Goal: Task Accomplishment & Management: Manage account settings

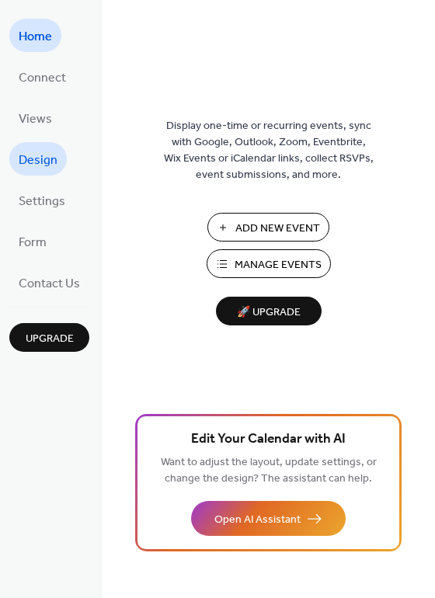
click at [40, 151] on span "Design" at bounding box center [38, 160] width 39 height 24
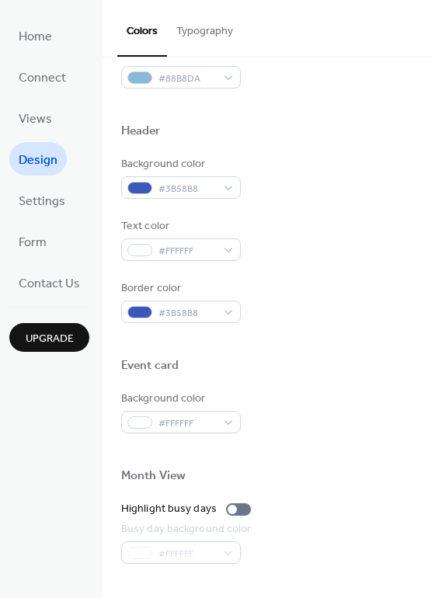
scroll to position [665, 0]
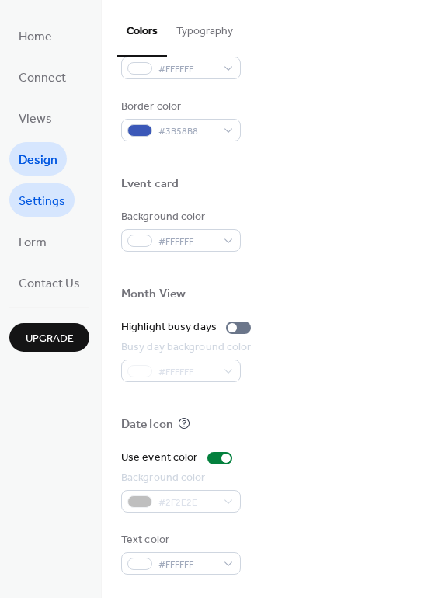
click at [50, 196] on span "Settings" at bounding box center [42, 201] width 47 height 24
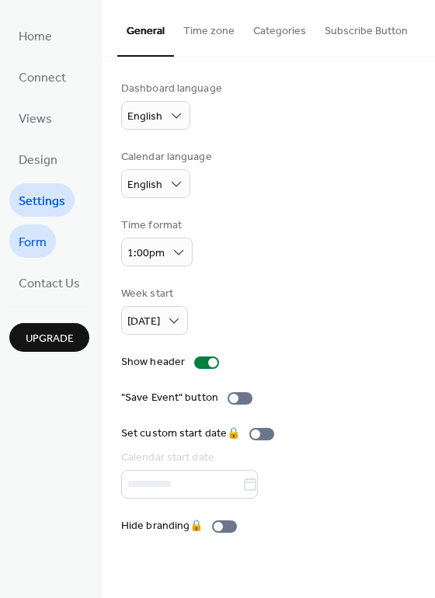
click at [49, 239] on link "Form" at bounding box center [32, 240] width 47 height 33
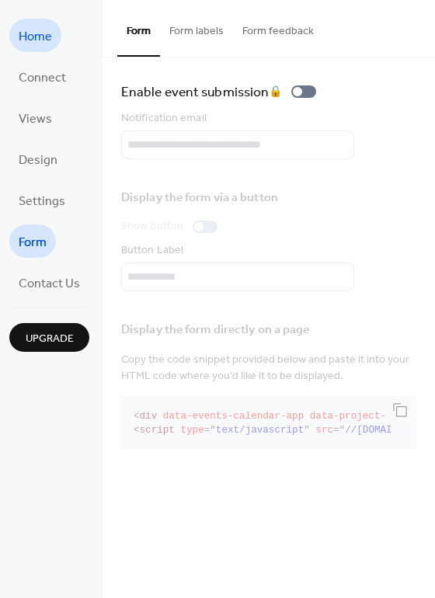
click at [49, 32] on span "Home" at bounding box center [35, 37] width 33 height 24
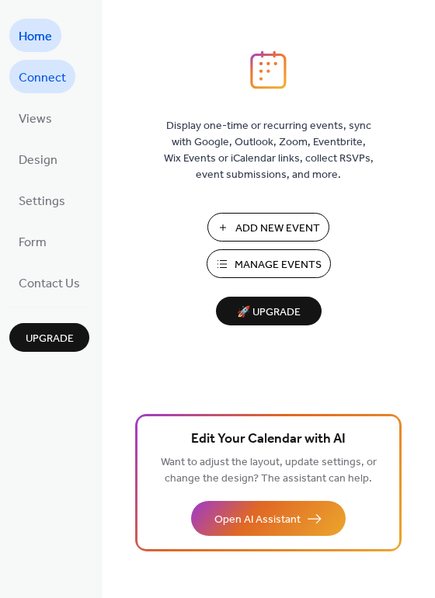
click at [59, 71] on span "Connect" at bounding box center [42, 78] width 47 height 24
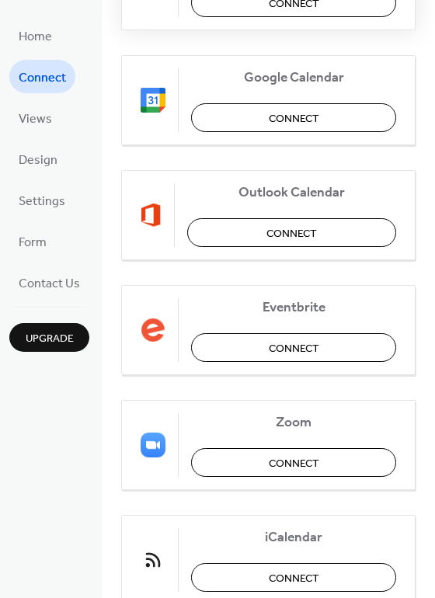
scroll to position [326, 0]
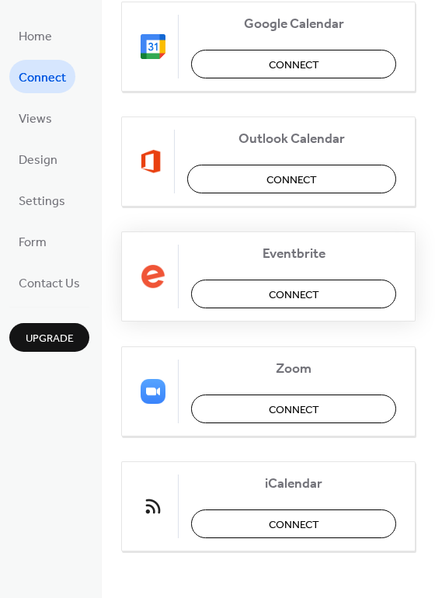
click at [245, 291] on button "Connect" at bounding box center [293, 293] width 205 height 29
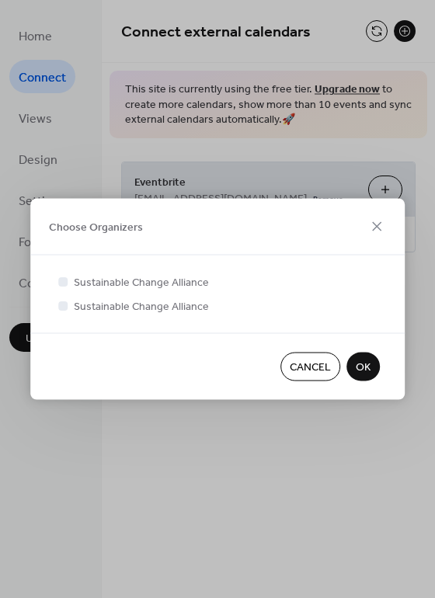
scroll to position [0, 0]
click at [64, 283] on div at bounding box center [62, 280] width 9 height 9
click at [64, 306] on div at bounding box center [62, 304] width 9 height 9
click at [370, 363] on button "OK" at bounding box center [362, 366] width 33 height 29
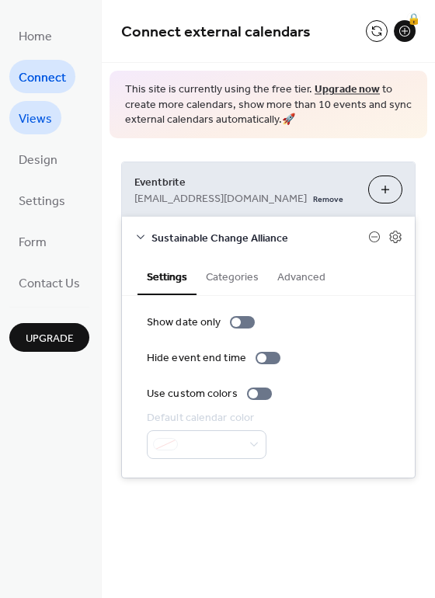
click at [43, 109] on span "Views" at bounding box center [35, 119] width 33 height 24
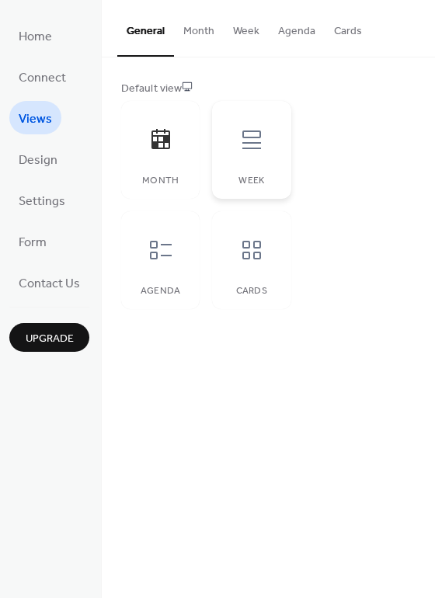
click at [263, 150] on div at bounding box center [251, 139] width 47 height 47
click at [158, 299] on div "Agenda" at bounding box center [160, 260] width 78 height 98
click at [220, 281] on div "Cards" at bounding box center [251, 260] width 78 height 98
click at [249, 280] on div "Cards" at bounding box center [251, 260] width 78 height 98
click at [152, 146] on icon at bounding box center [160, 139] width 19 height 20
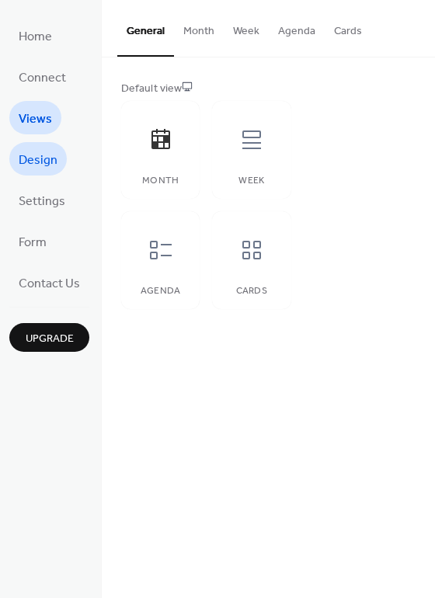
click at [29, 163] on span "Design" at bounding box center [38, 160] width 39 height 24
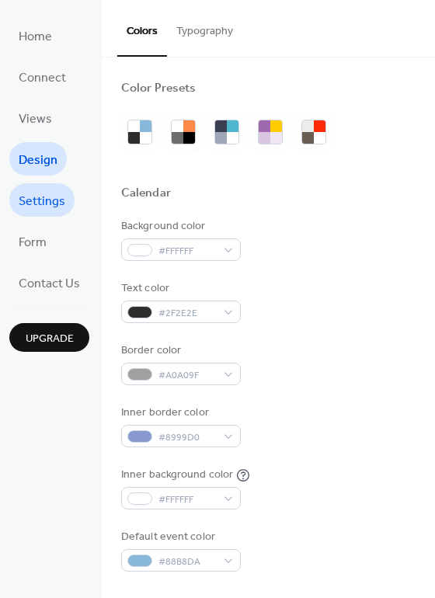
click at [31, 186] on link "Settings" at bounding box center [41, 199] width 65 height 33
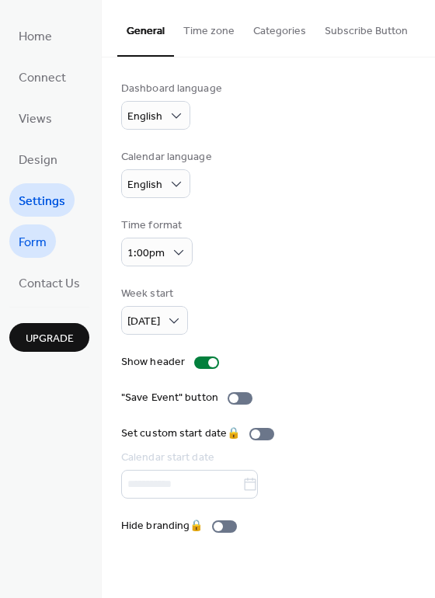
click at [30, 224] on link "Form" at bounding box center [32, 240] width 47 height 33
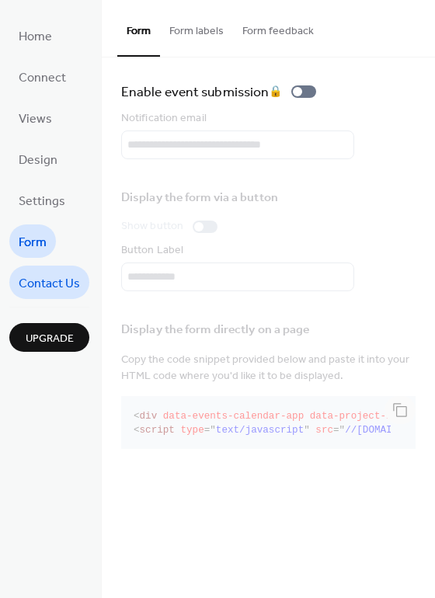
click at [34, 272] on span "Contact Us" at bounding box center [49, 284] width 61 height 24
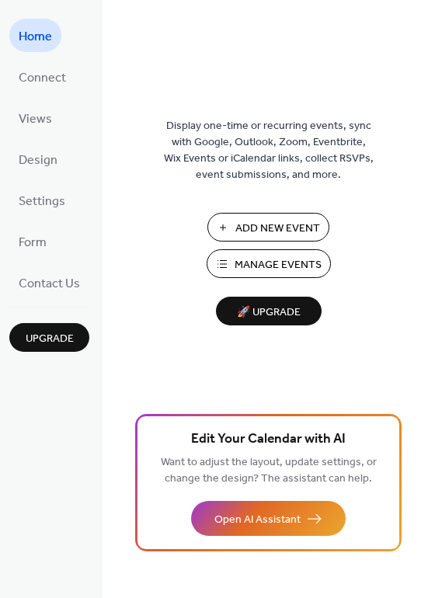
click at [270, 220] on span "Add New Event" at bounding box center [277, 228] width 85 height 16
click at [297, 264] on span "Manage Events" at bounding box center [277, 265] width 87 height 16
click at [54, 67] on span "Connect" at bounding box center [42, 78] width 47 height 24
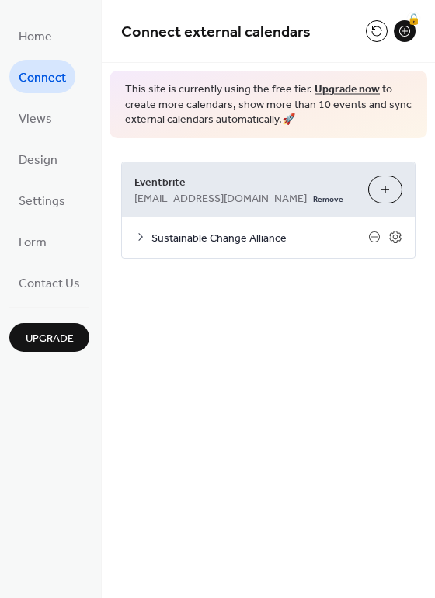
click at [388, 190] on button "Choose Organizers" at bounding box center [385, 189] width 34 height 28
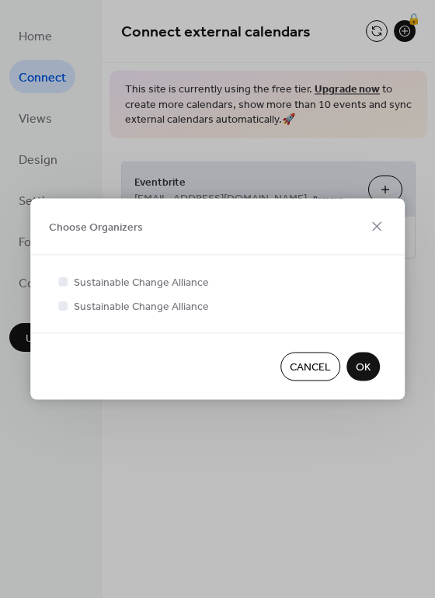
click at [363, 362] on span "OK" at bounding box center [363, 367] width 15 height 16
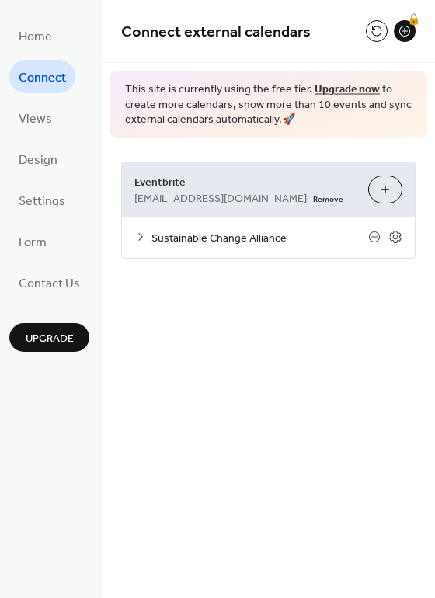
click at [334, 231] on span "Sustainable Change Alliance" at bounding box center [259, 238] width 217 height 16
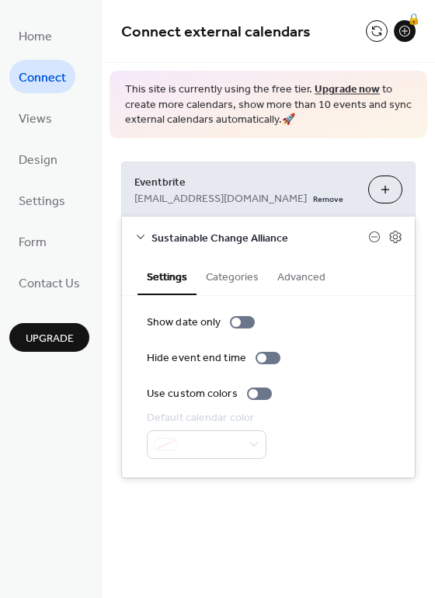
click at [231, 270] on button "Categories" at bounding box center [231, 276] width 71 height 36
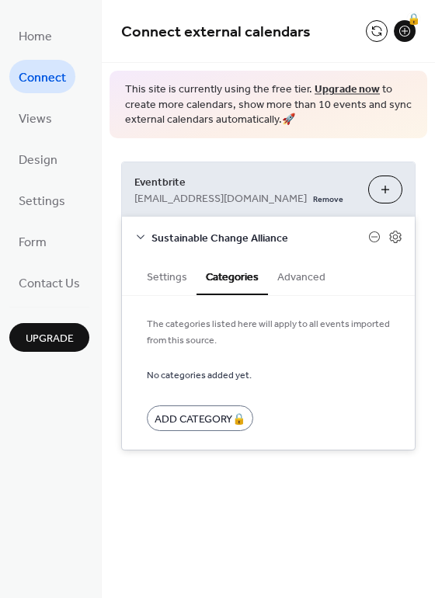
click at [294, 276] on button "Advanced" at bounding box center [301, 276] width 67 height 36
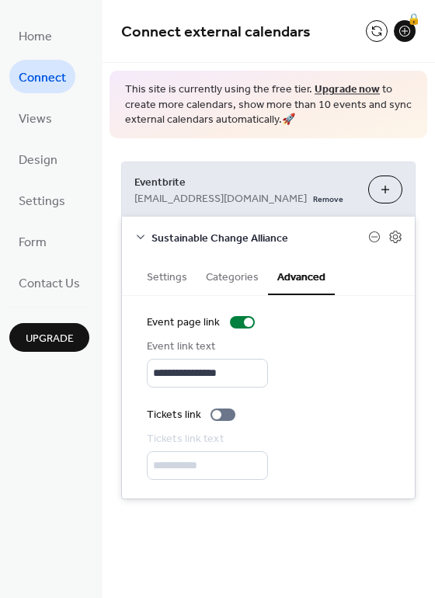
click at [182, 262] on button "Settings" at bounding box center [166, 276] width 59 height 36
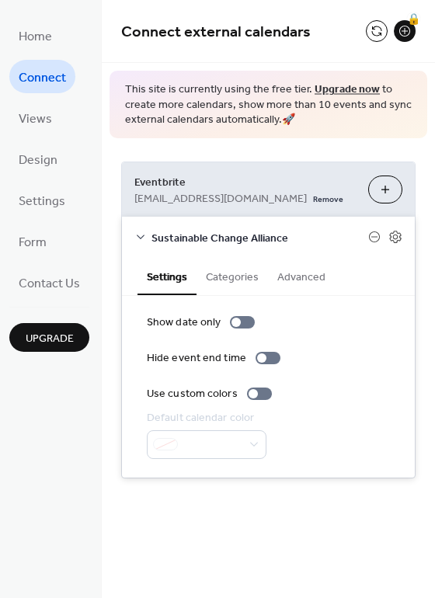
click at [295, 272] on button "Advanced" at bounding box center [301, 276] width 67 height 36
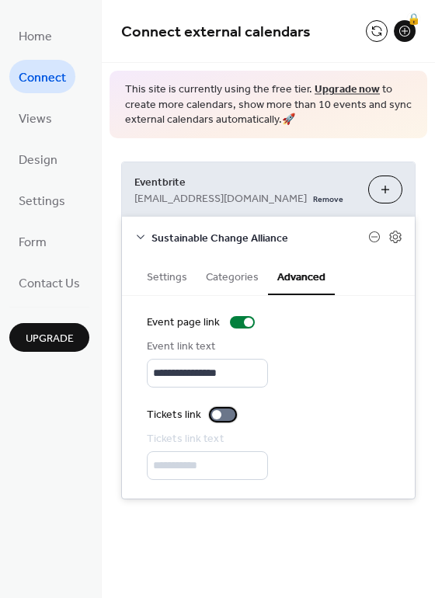
click at [215, 411] on div at bounding box center [216, 414] width 9 height 9
click at [156, 274] on button "Settings" at bounding box center [166, 276] width 59 height 36
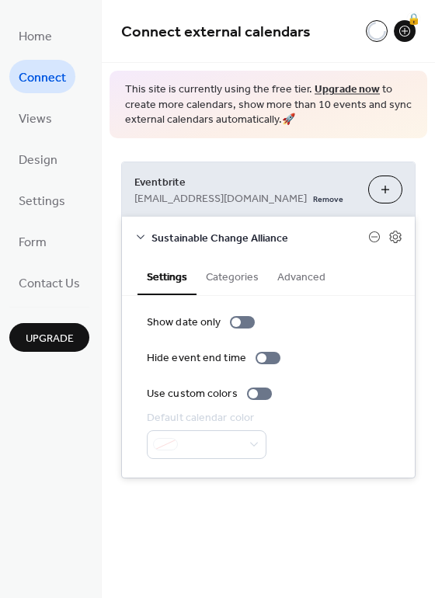
click at [219, 277] on button "Categories" at bounding box center [231, 276] width 71 height 36
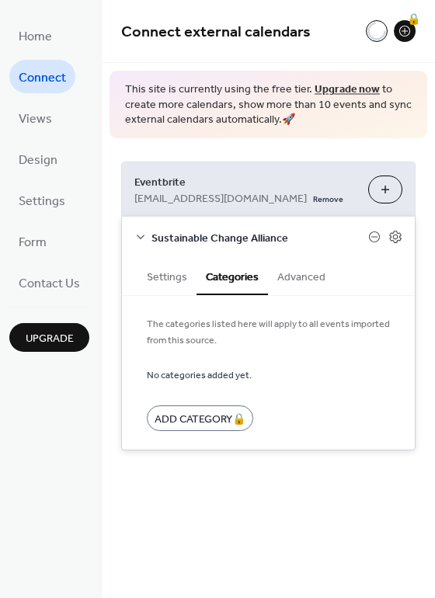
click at [168, 279] on button "Settings" at bounding box center [166, 276] width 59 height 36
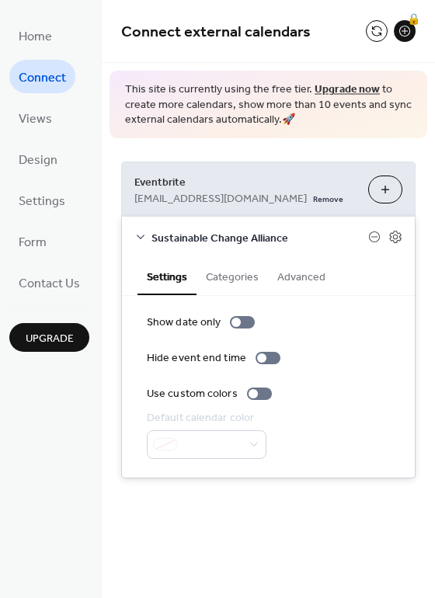
click at [145, 231] on icon at bounding box center [140, 237] width 12 height 12
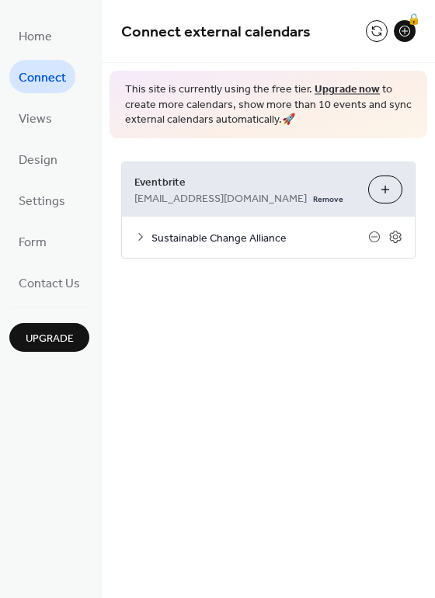
click at [276, 231] on span "Sustainable Change Alliance" at bounding box center [259, 238] width 217 height 16
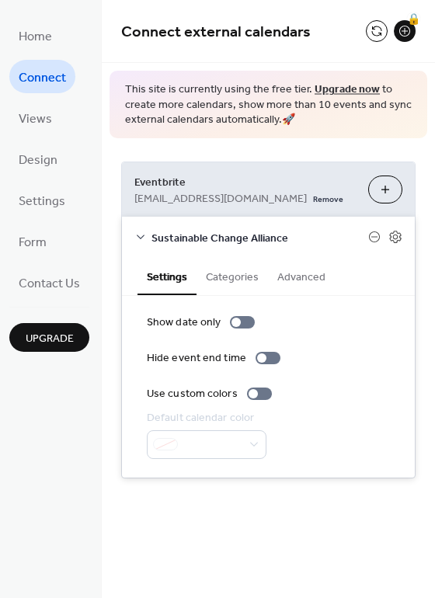
click at [231, 200] on span "info@sustainablechangealliance.org" at bounding box center [220, 198] width 172 height 16
click at [368, 188] on button "Choose Organizers" at bounding box center [385, 189] width 34 height 28
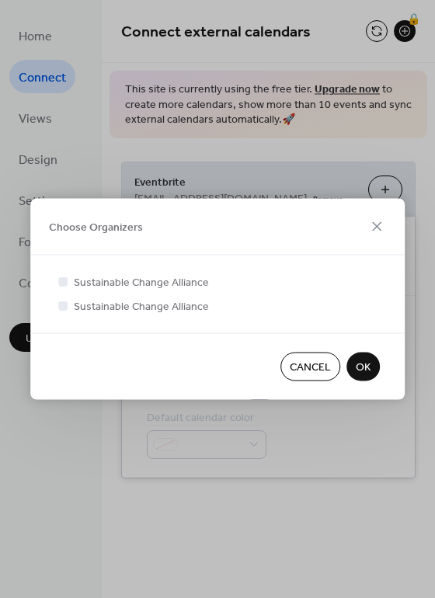
click at [65, 305] on div at bounding box center [62, 304] width 9 height 9
click at [64, 281] on icon at bounding box center [63, 281] width 6 height 6
click at [64, 304] on div at bounding box center [62, 304] width 9 height 9
click at [368, 364] on span "OK" at bounding box center [363, 367] width 15 height 16
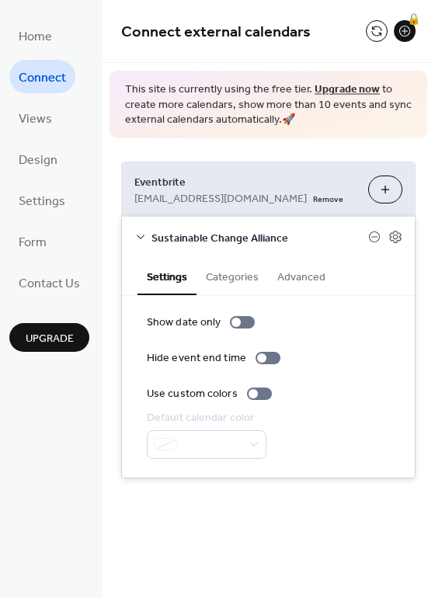
click at [243, 266] on button "Categories" at bounding box center [231, 276] width 71 height 36
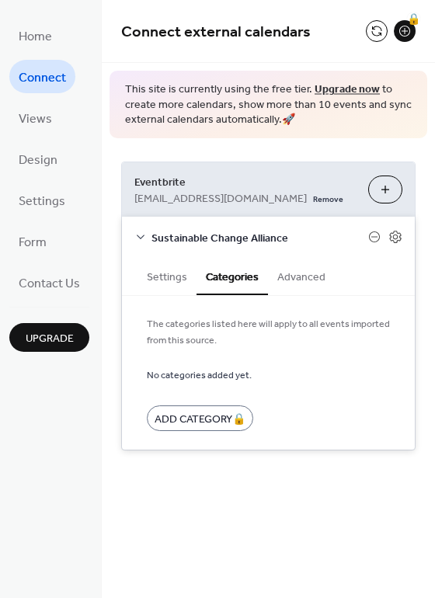
click at [289, 282] on button "Advanced" at bounding box center [301, 276] width 67 height 36
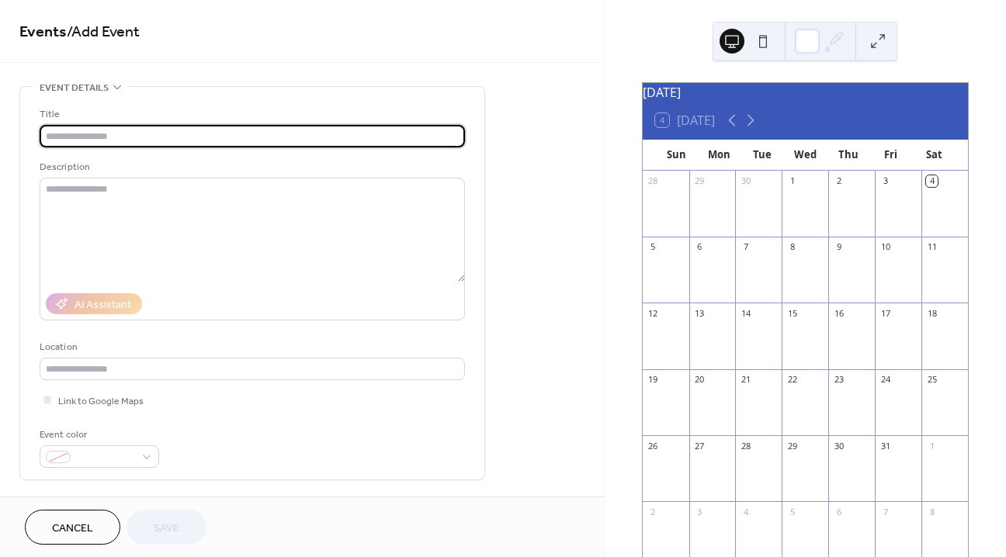
paste input "**********"
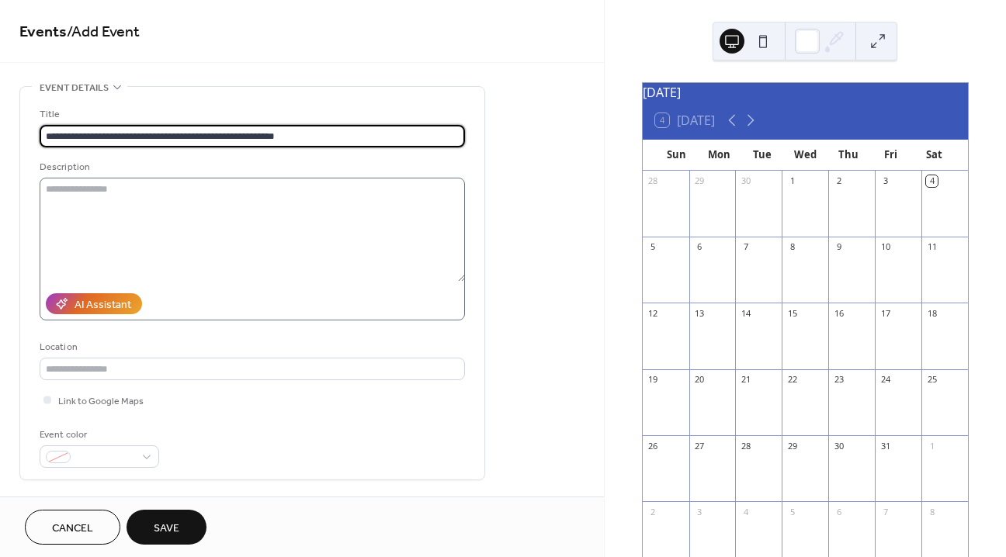
type input "**********"
click at [316, 197] on textarea at bounding box center [252, 230] width 425 height 104
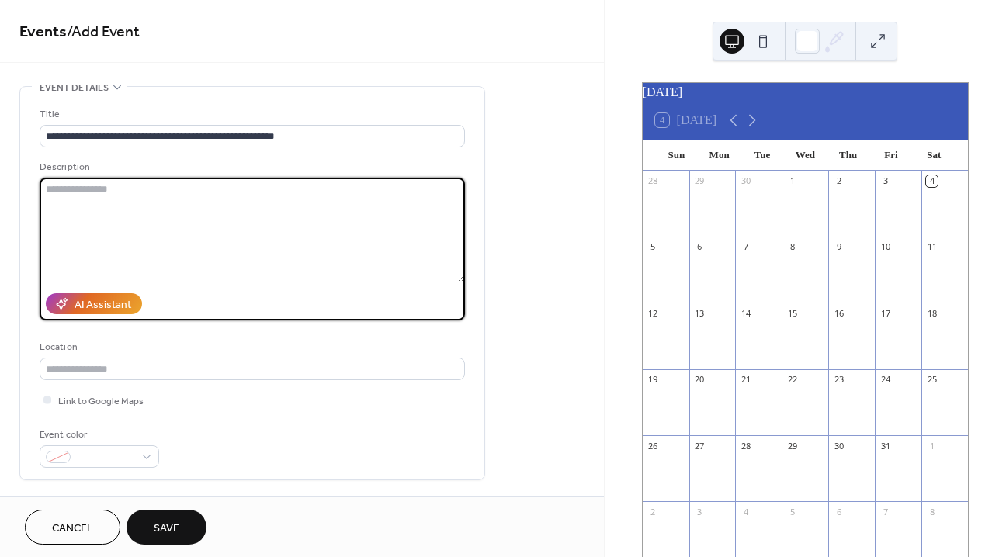
paste textarea "**********"
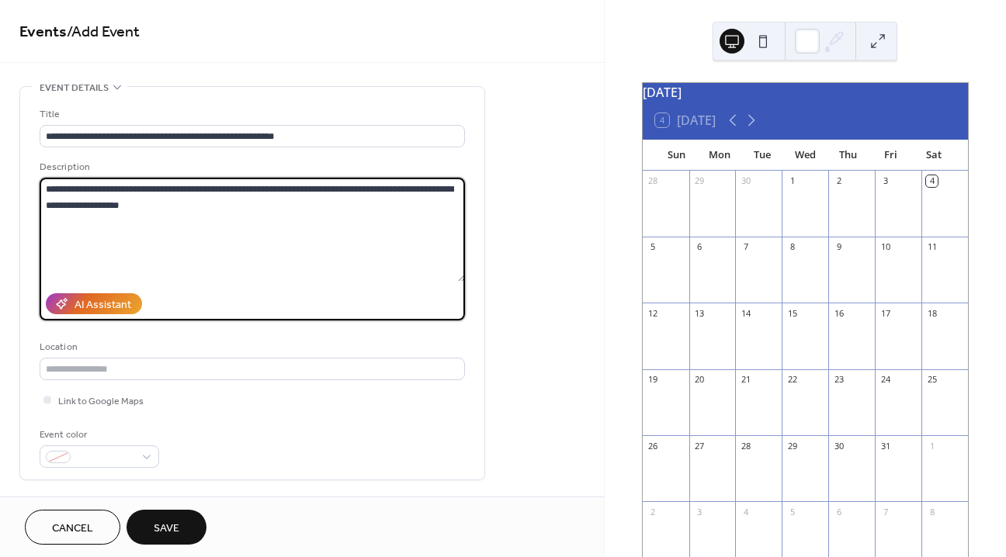
type textarea "**********"
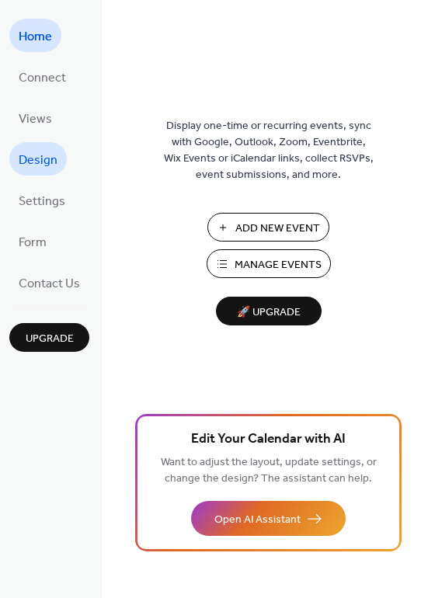
click at [41, 158] on span "Design" at bounding box center [38, 160] width 39 height 24
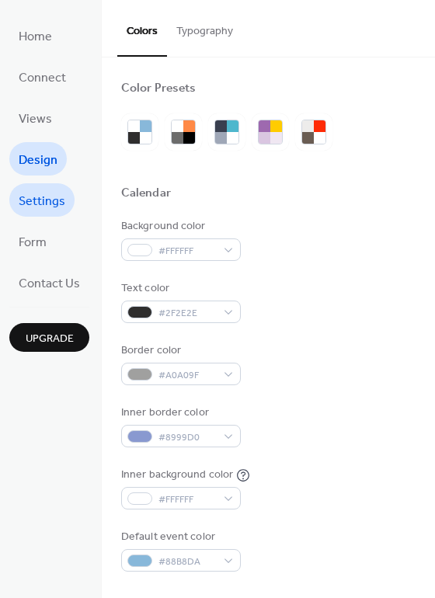
click at [36, 185] on link "Settings" at bounding box center [41, 199] width 65 height 33
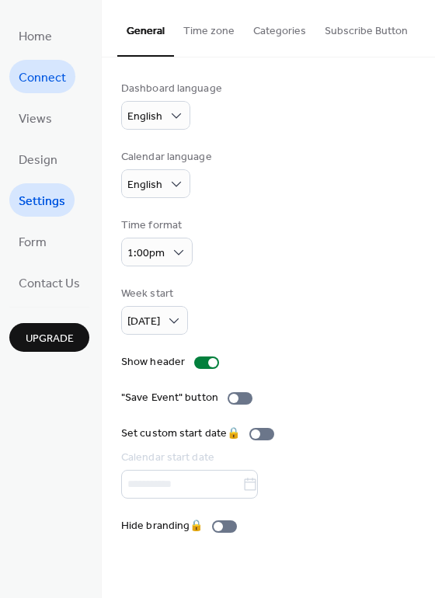
click at [72, 81] on link "Connect" at bounding box center [42, 76] width 66 height 33
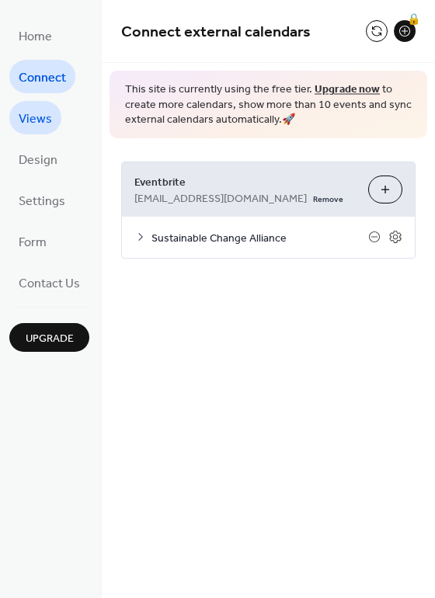
click at [40, 118] on span "Views" at bounding box center [35, 119] width 33 height 24
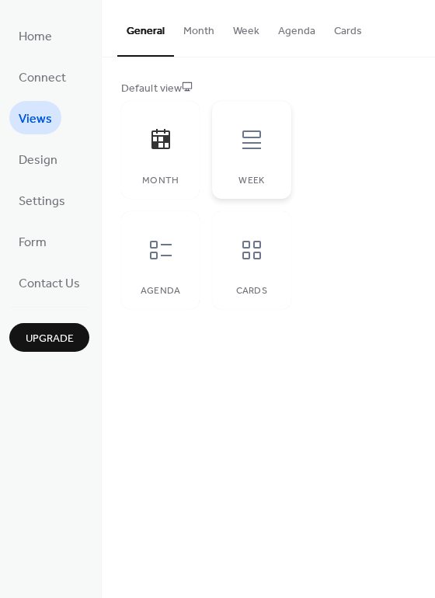
click at [272, 151] on div at bounding box center [251, 139] width 47 height 47
click at [161, 258] on icon at bounding box center [160, 250] width 25 height 25
click at [231, 263] on div at bounding box center [251, 250] width 47 height 47
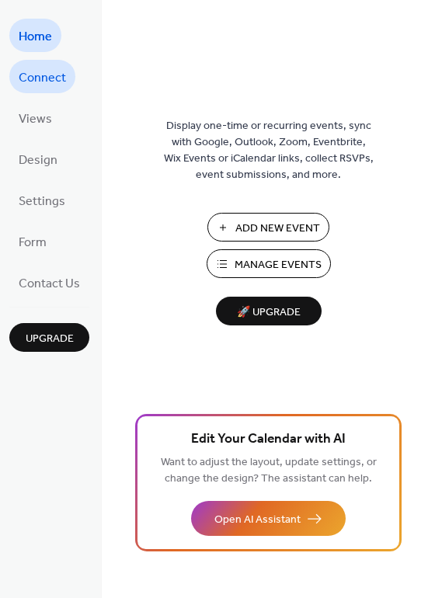
click at [55, 76] on span "Connect" at bounding box center [42, 78] width 47 height 24
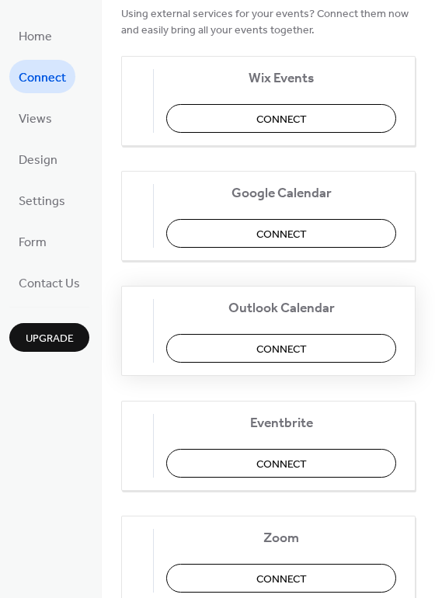
scroll to position [218, 0]
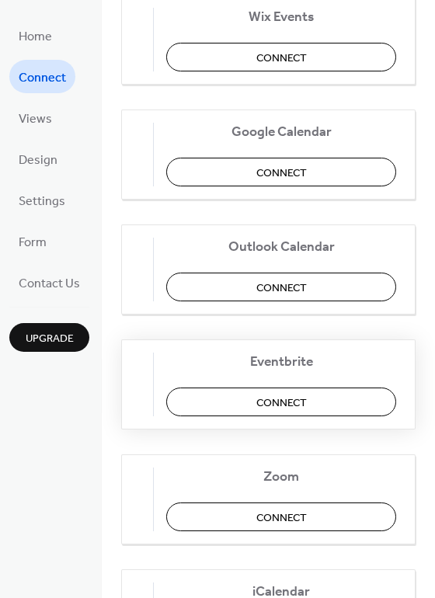
click at [276, 410] on span "Connect" at bounding box center [281, 402] width 50 height 16
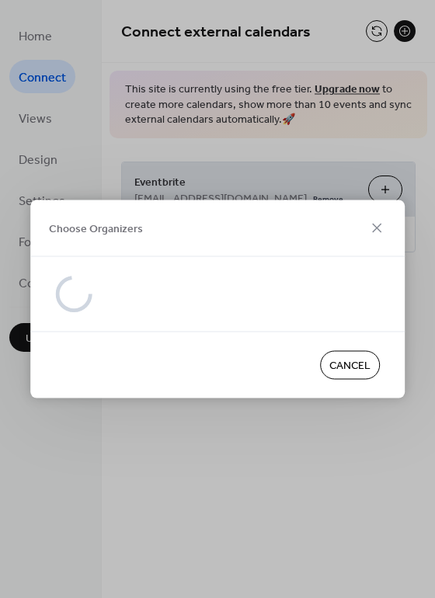
scroll to position [0, 0]
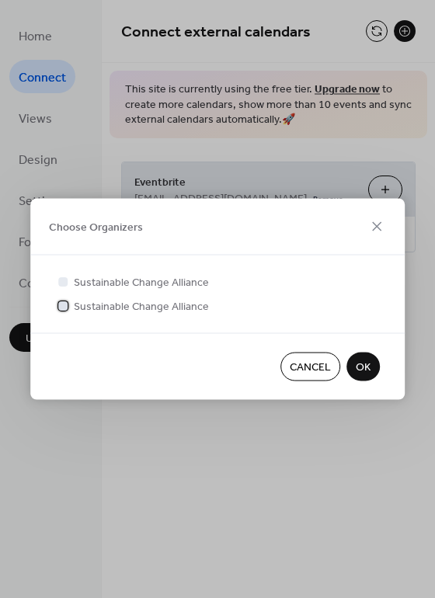
click at [63, 305] on div at bounding box center [62, 304] width 9 height 9
click at [364, 373] on span "OK" at bounding box center [363, 367] width 15 height 16
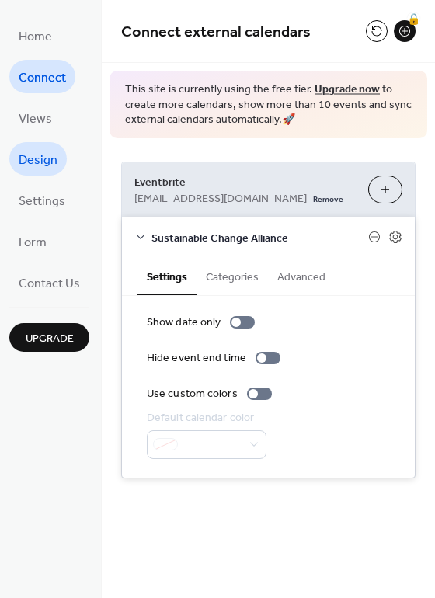
click at [40, 151] on span "Design" at bounding box center [38, 160] width 39 height 24
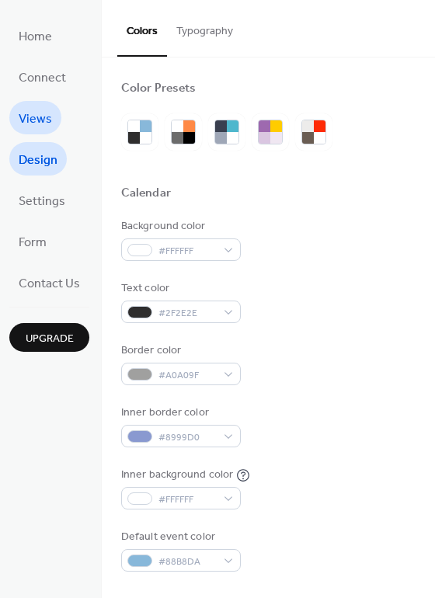
click at [52, 123] on link "Views" at bounding box center [35, 117] width 52 height 33
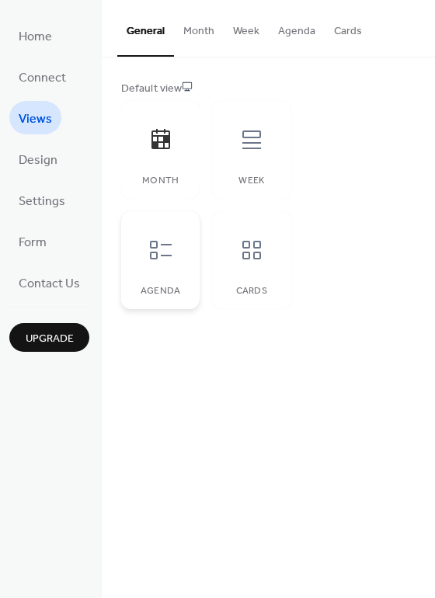
click at [173, 258] on div at bounding box center [160, 250] width 47 height 47
click at [259, 272] on div at bounding box center [251, 250] width 47 height 47
click at [158, 225] on div "Agenda" at bounding box center [160, 260] width 78 height 98
click at [259, 276] on div "Cards" at bounding box center [251, 260] width 78 height 98
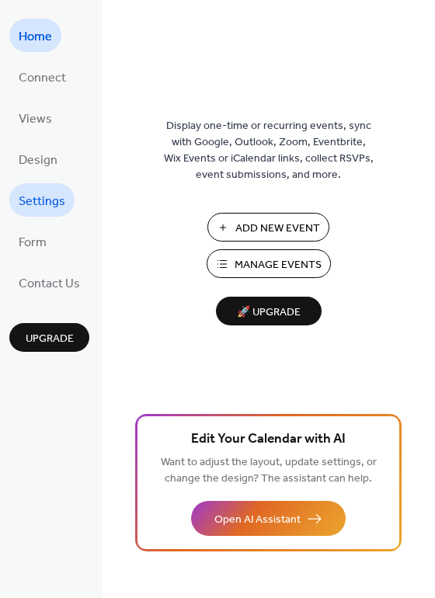
click at [47, 204] on span "Settings" at bounding box center [42, 201] width 47 height 24
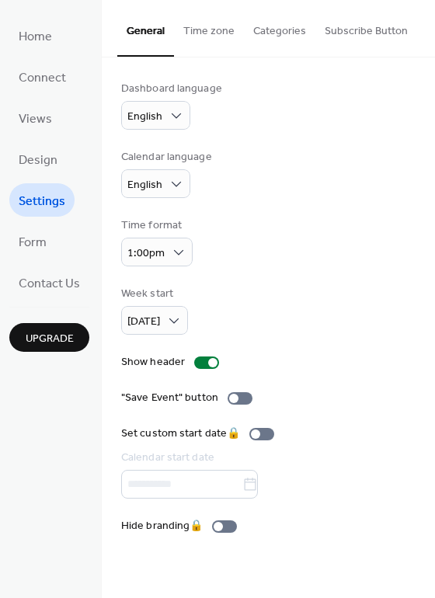
click at [217, 33] on button "Time zone" at bounding box center [209, 27] width 70 height 55
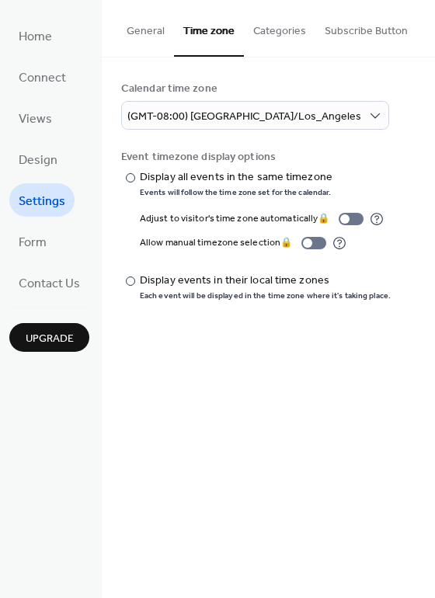
click at [148, 38] on button "General" at bounding box center [145, 27] width 57 height 55
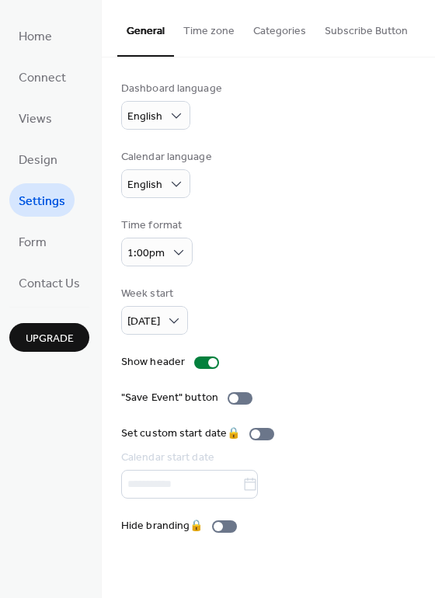
click at [272, 32] on button "Categories" at bounding box center [279, 27] width 71 height 55
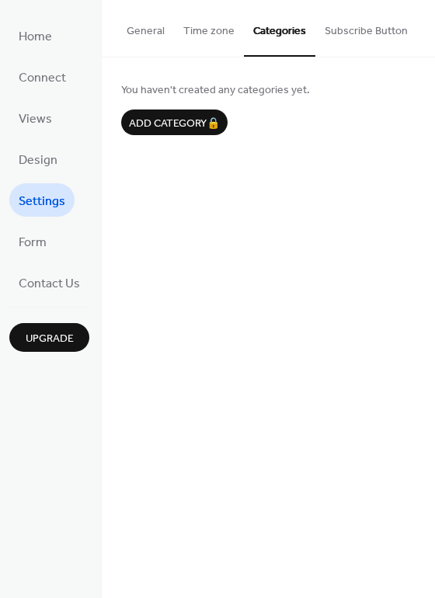
click at [323, 41] on button "Subscribe Button" at bounding box center [366, 27] width 102 height 55
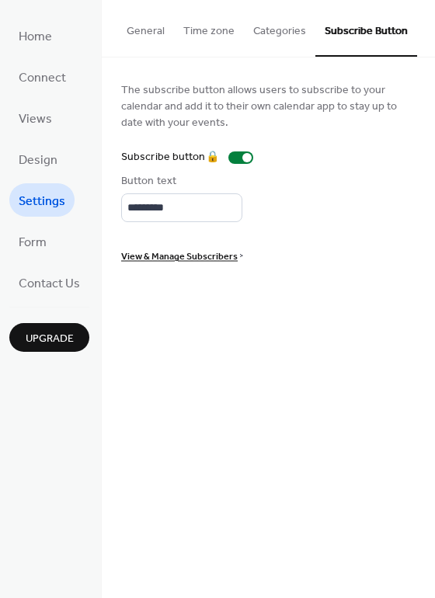
click at [148, 35] on button "General" at bounding box center [145, 27] width 57 height 55
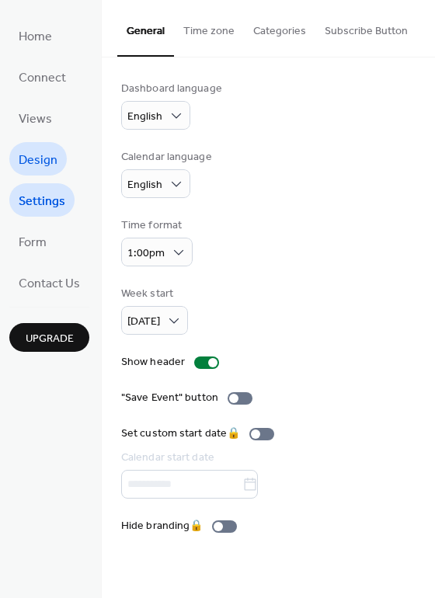
click at [45, 156] on span "Design" at bounding box center [38, 160] width 39 height 24
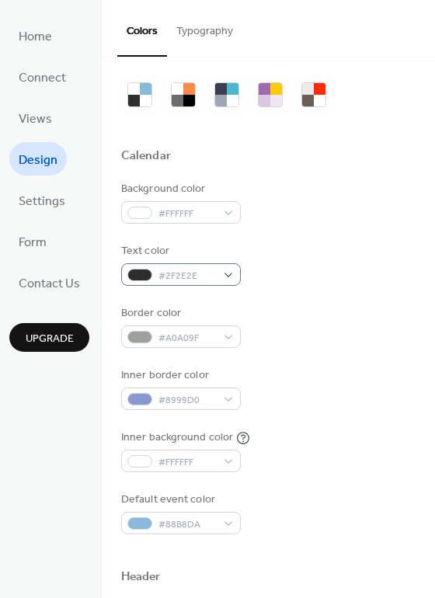
scroll to position [47, 0]
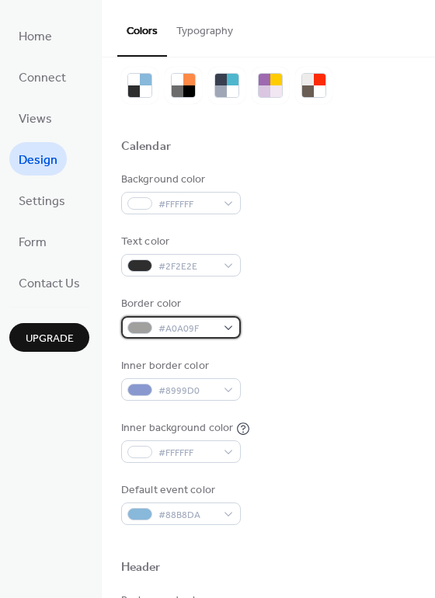
click at [189, 326] on span "#A0A09F" at bounding box center [186, 329] width 57 height 16
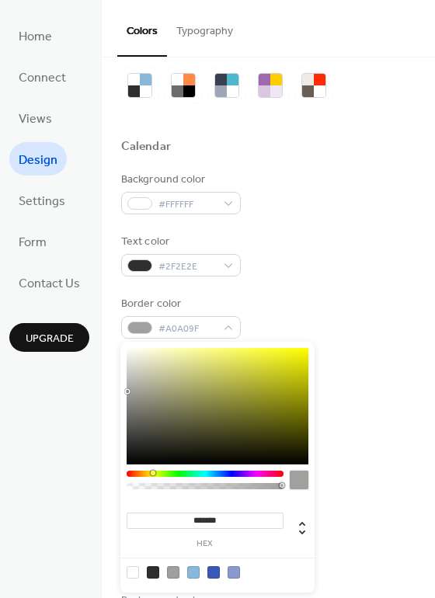
click at [281, 292] on div "Background color #FFFFFF Text color #2F2E2E Border color #A0A09F Inner border c…" at bounding box center [268, 348] width 294 height 353
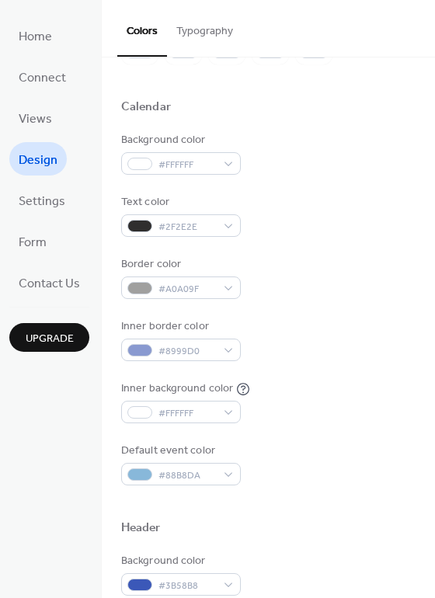
scroll to position [88, 0]
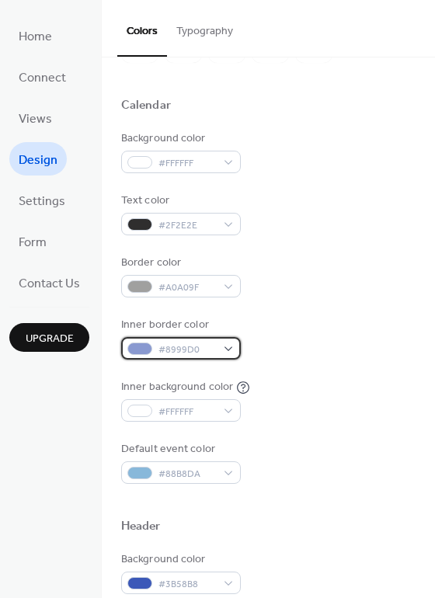
click at [207, 342] on span "#8999D0" at bounding box center [186, 350] width 57 height 16
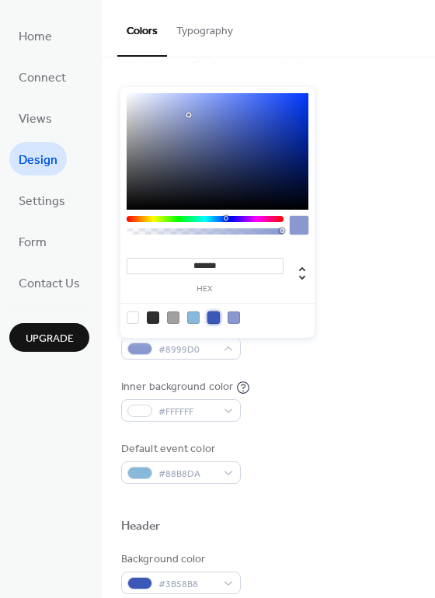
click at [213, 319] on div at bounding box center [213, 317] width 12 height 12
click at [231, 270] on input "*******" at bounding box center [205, 266] width 157 height 16
click at [300, 276] on icon at bounding box center [302, 273] width 6 height 13
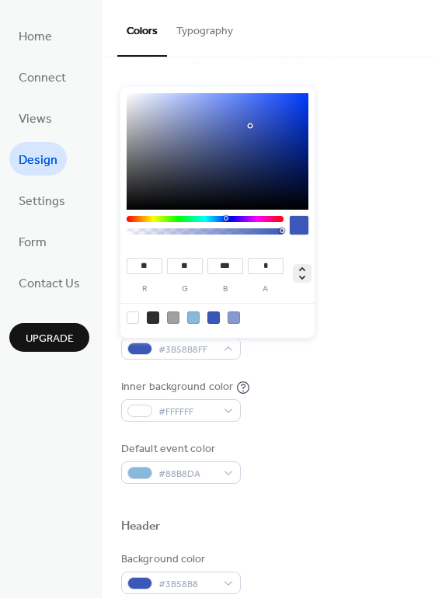
click at [301, 269] on icon at bounding box center [302, 273] width 19 height 19
type input "***"
click at [134, 311] on div at bounding box center [133, 317] width 12 height 12
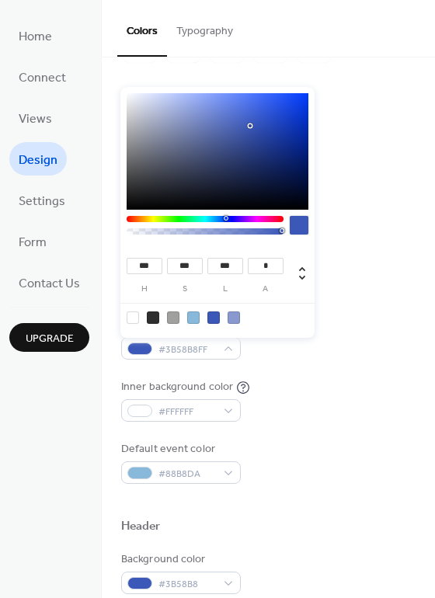
type input "**"
type input "****"
click at [133, 319] on div at bounding box center [133, 317] width 12 height 12
click at [152, 318] on div at bounding box center [153, 317] width 12 height 12
type input "*"
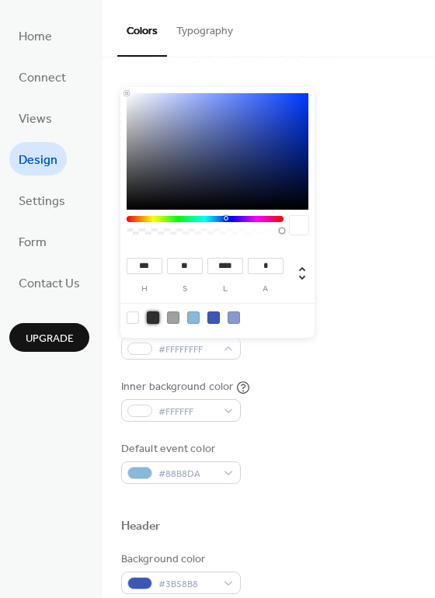
type input "**"
type input "***"
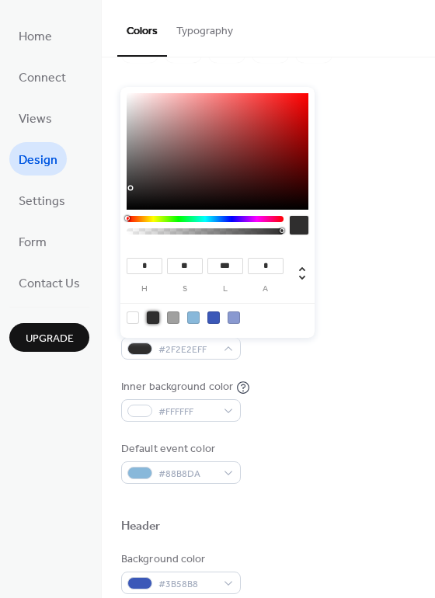
click at [175, 317] on div at bounding box center [173, 317] width 12 height 12
type input "**"
type input "***"
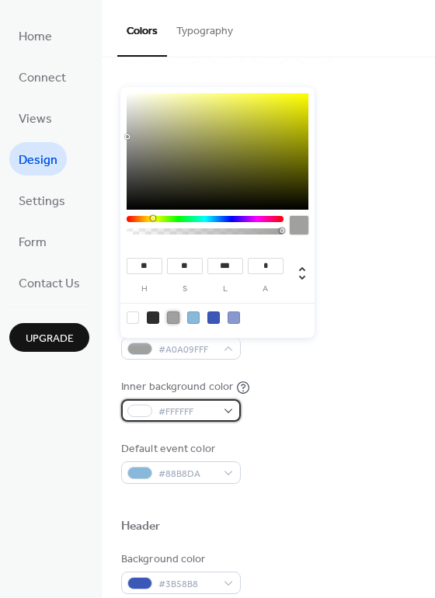
click at [197, 408] on span "#FFFFFF" at bounding box center [186, 412] width 57 height 16
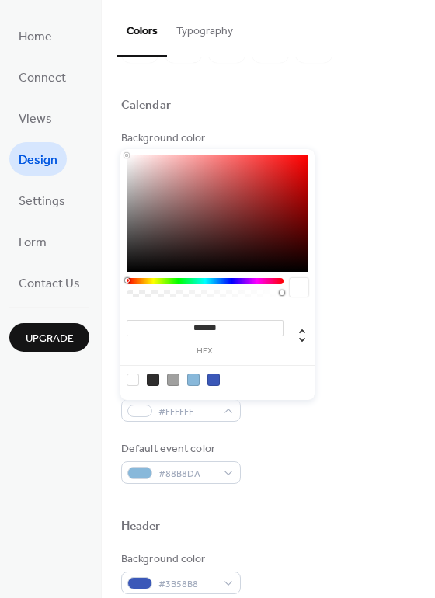
click at [269, 427] on div "Background color #FFFFFF Text color #2F2E2E Border color #A0A09F Inner border c…" at bounding box center [268, 306] width 294 height 353
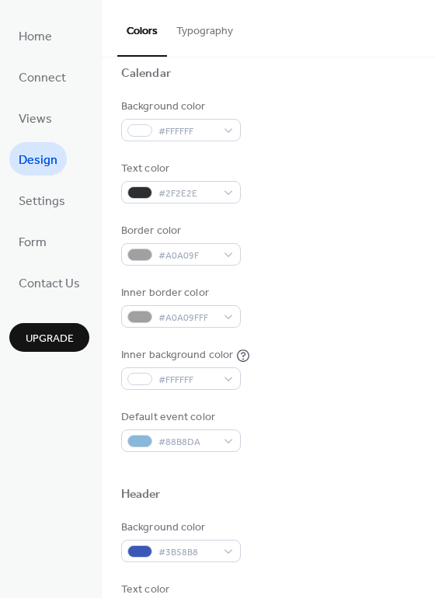
scroll to position [140, 0]
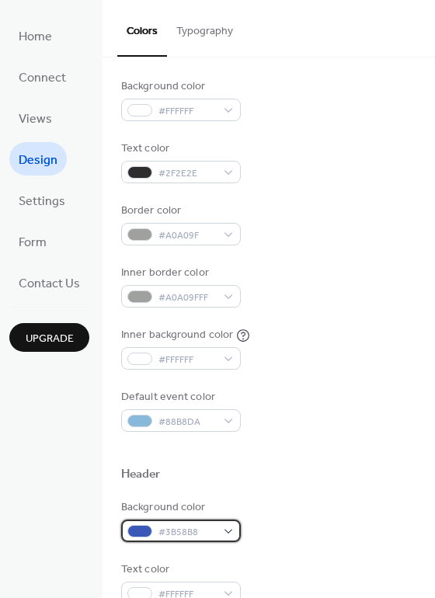
click at [198, 529] on span "#3B58B8" at bounding box center [186, 532] width 57 height 16
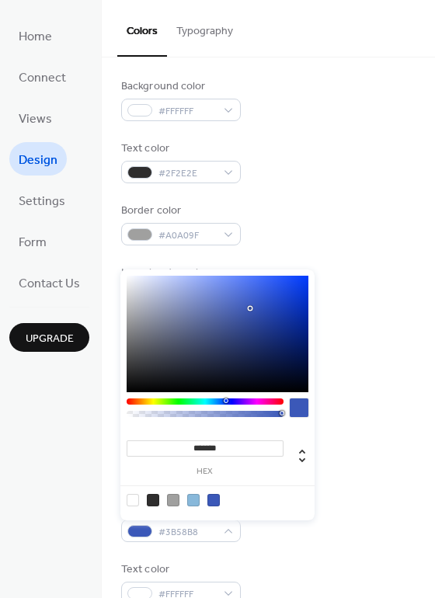
click at [216, 495] on div at bounding box center [213, 500] width 12 height 12
click at [196, 499] on div at bounding box center [193, 500] width 12 height 12
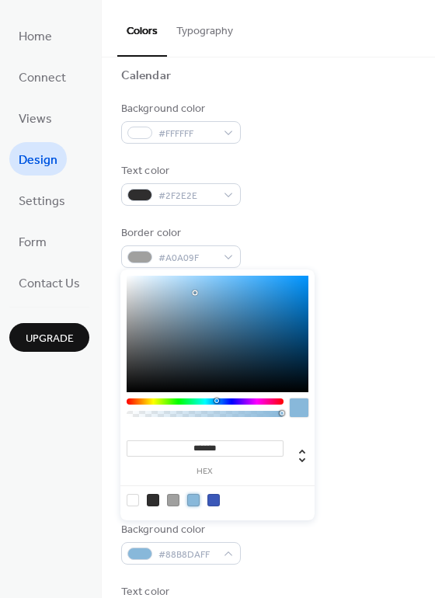
scroll to position [116, 0]
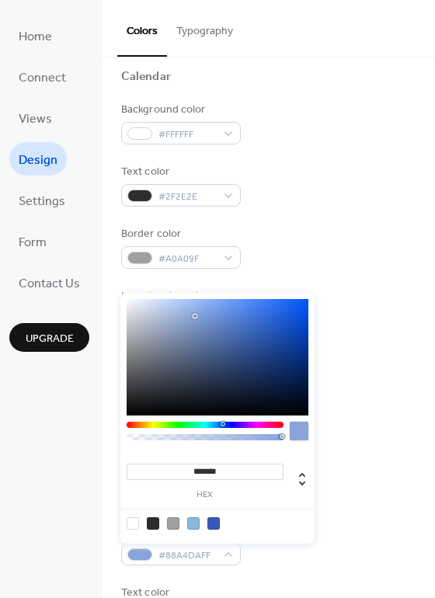
drag, startPoint x: 215, startPoint y: 401, endPoint x: 222, endPoint y: 422, distance: 21.4
click at [222, 422] on div at bounding box center [222, 424] width 5 height 5
click at [233, 340] on div at bounding box center [218, 357] width 182 height 116
click at [218, 314] on div at bounding box center [218, 357] width 182 height 116
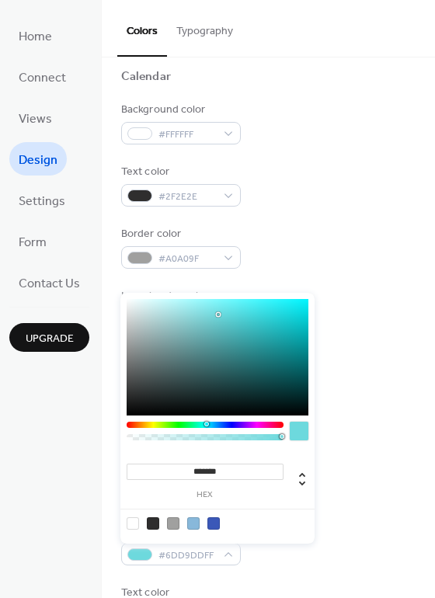
drag, startPoint x: 221, startPoint y: 423, endPoint x: 206, endPoint y: 423, distance: 15.5
click at [206, 423] on div at bounding box center [206, 424] width 5 height 5
click at [234, 329] on div at bounding box center [218, 357] width 182 height 116
click at [224, 306] on div at bounding box center [218, 357] width 182 height 116
click at [198, 303] on div at bounding box center [218, 357] width 182 height 116
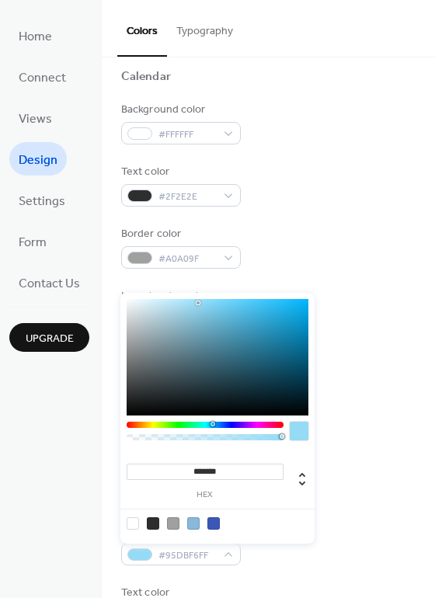
click at [212, 424] on div at bounding box center [212, 424] width 5 height 5
click at [245, 328] on div at bounding box center [218, 357] width 182 height 116
click at [250, 339] on div at bounding box center [218, 357] width 182 height 116
type input "*******"
click at [252, 347] on div at bounding box center [218, 357] width 182 height 116
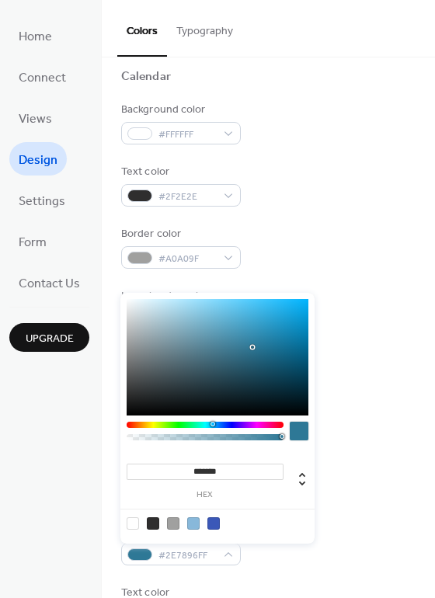
click at [349, 495] on div "Header" at bounding box center [268, 500] width 294 height 20
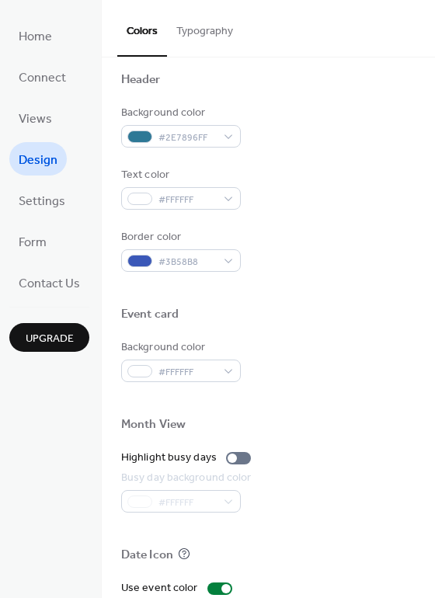
scroll to position [536, 0]
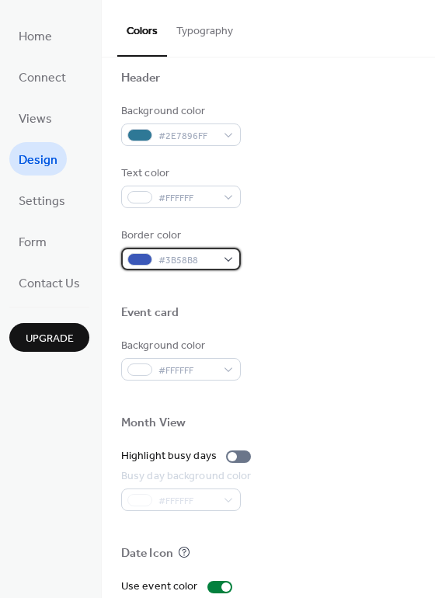
click at [229, 259] on div "#3B58B8" at bounding box center [181, 259] width 120 height 23
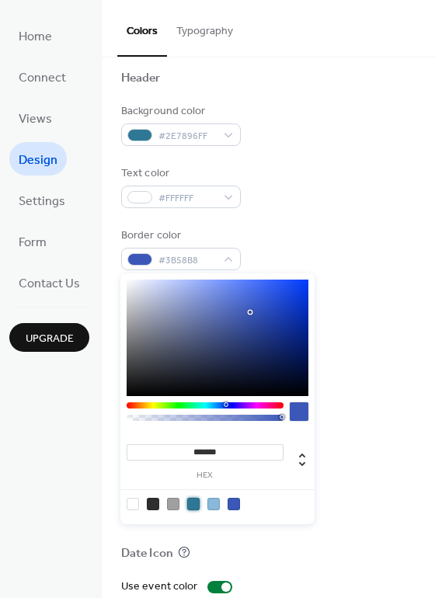
click at [192, 504] on div at bounding box center [193, 504] width 12 height 12
type input "*******"
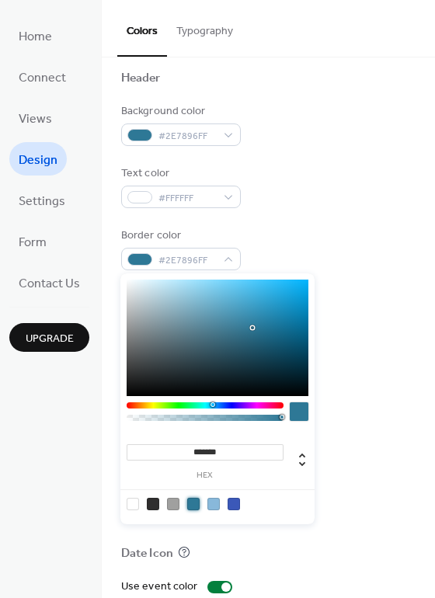
click at [355, 389] on div at bounding box center [268, 397] width 294 height 35
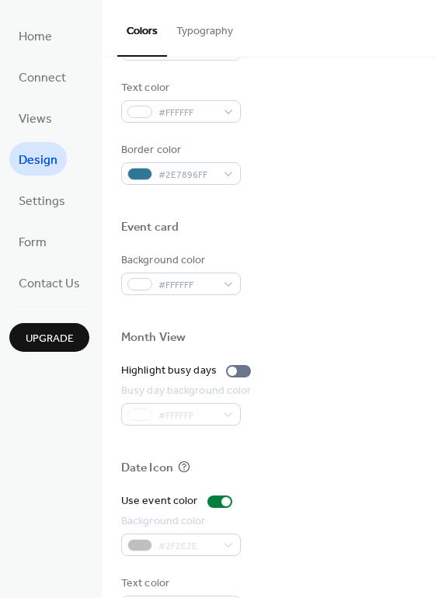
scroll to position [665, 0]
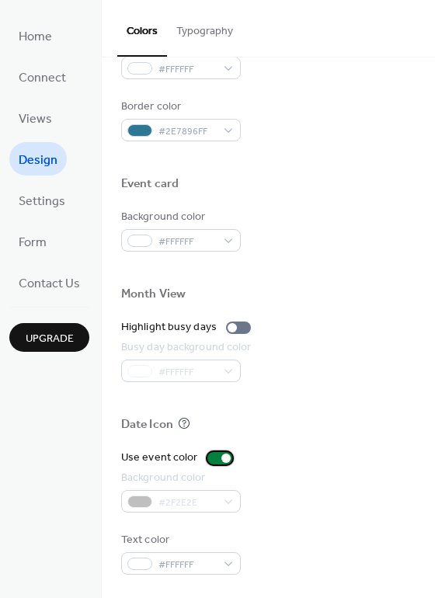
click at [221, 456] on div at bounding box center [225, 457] width 9 height 9
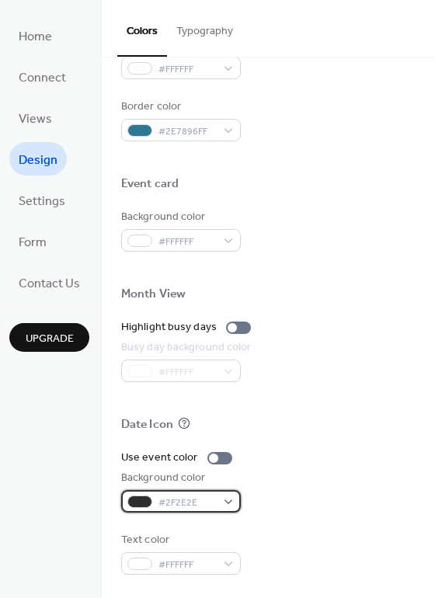
click at [191, 499] on span "#2F2E2E" at bounding box center [186, 503] width 57 height 16
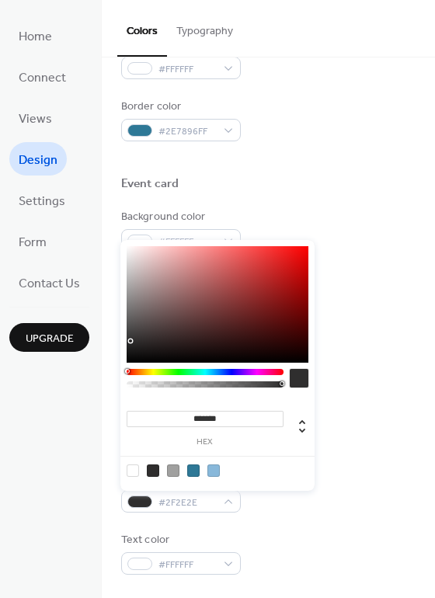
click at [299, 381] on div at bounding box center [299, 378] width 19 height 19
click at [191, 470] on div at bounding box center [193, 470] width 12 height 12
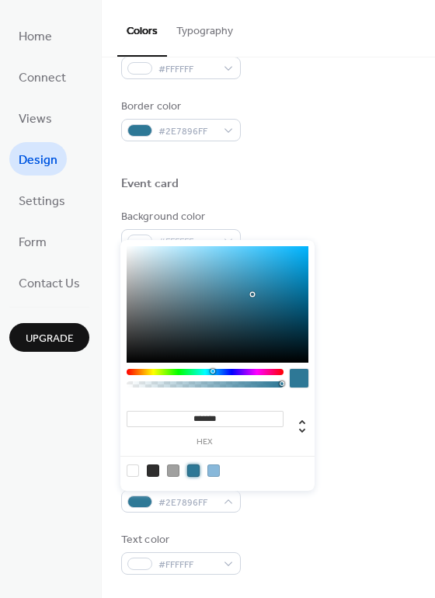
click at [196, 470] on div at bounding box center [193, 470] width 12 height 12
click at [169, 467] on div at bounding box center [173, 470] width 12 height 12
type input "*******"
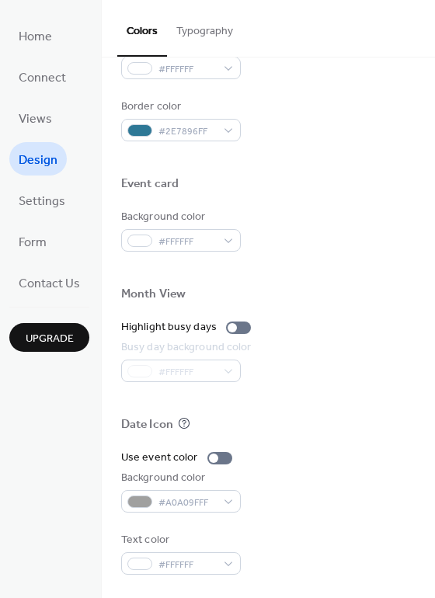
click at [356, 297] on div "Month View" at bounding box center [268, 296] width 294 height 20
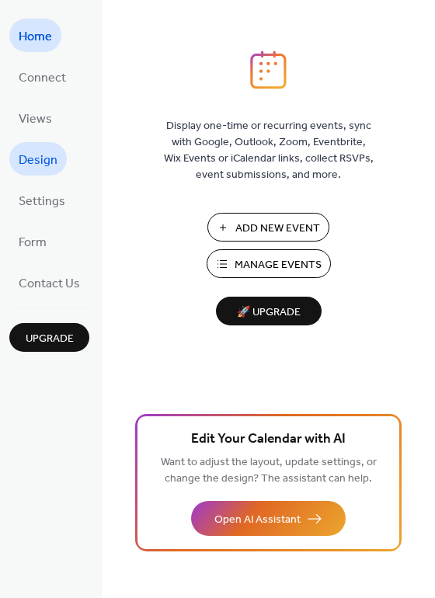
click at [39, 157] on span "Design" at bounding box center [38, 160] width 39 height 24
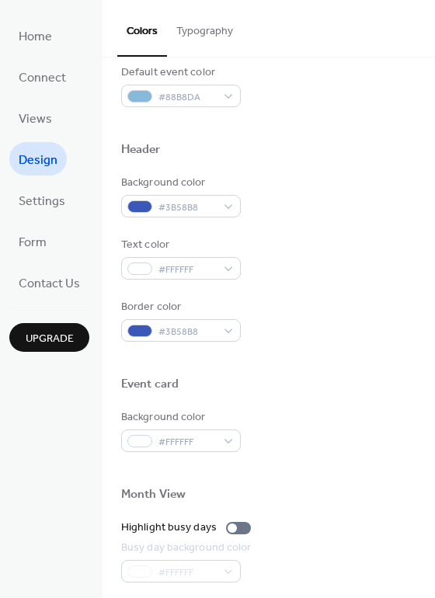
scroll to position [466, 0]
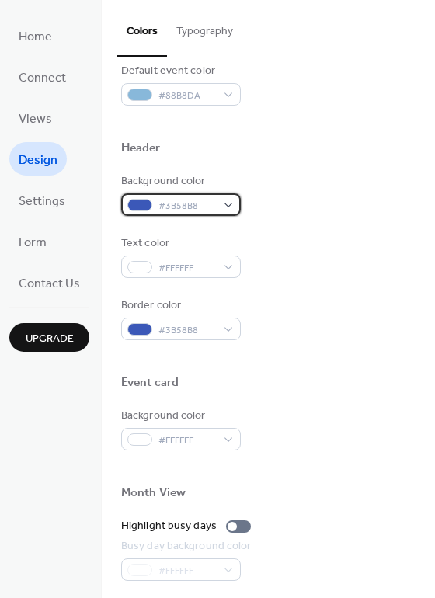
click at [193, 211] on span "#3B58B8" at bounding box center [186, 206] width 57 height 16
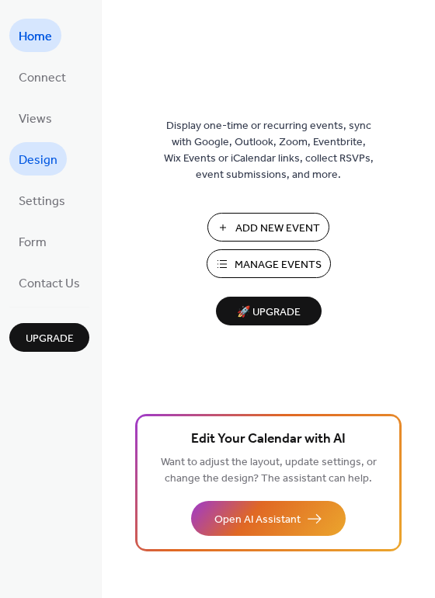
click at [48, 155] on span "Design" at bounding box center [38, 160] width 39 height 24
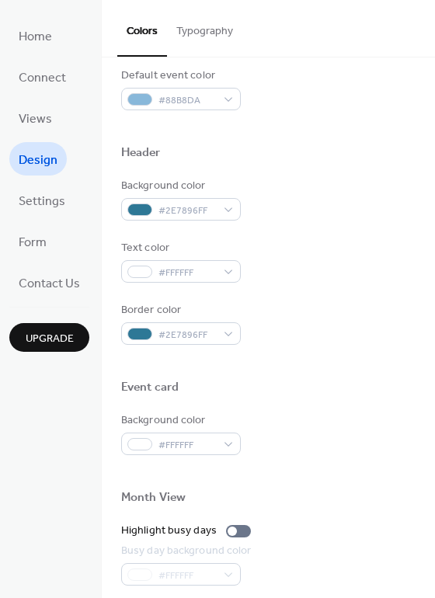
scroll to position [464, 0]
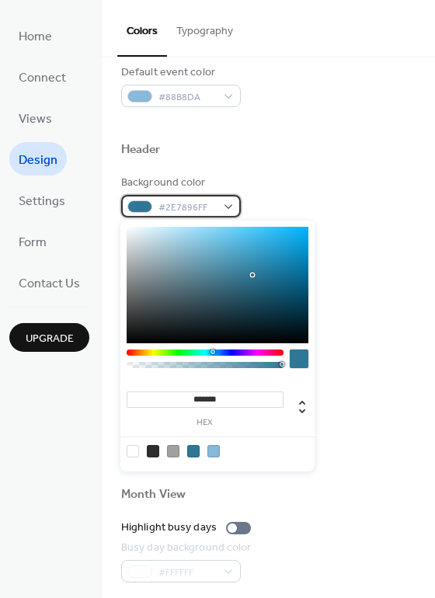
drag, startPoint x: 159, startPoint y: 205, endPoint x: 215, endPoint y: 206, distance: 55.9
click at [215, 206] on div "#2E7896FF" at bounding box center [181, 206] width 120 height 23
drag, startPoint x: 205, startPoint y: 207, endPoint x: 165, endPoint y: 207, distance: 39.6
click at [165, 207] on span "#2E7896FF" at bounding box center [186, 208] width 57 height 16
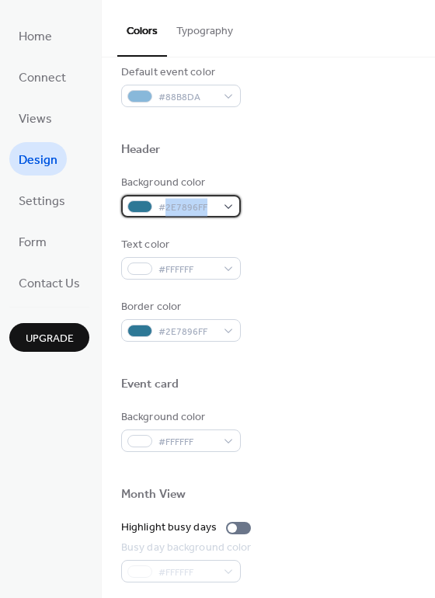
copy span "2E7896FF"
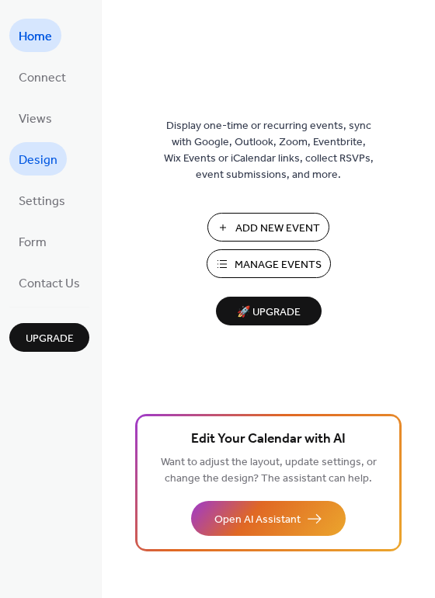
click at [39, 164] on span "Design" at bounding box center [38, 160] width 39 height 24
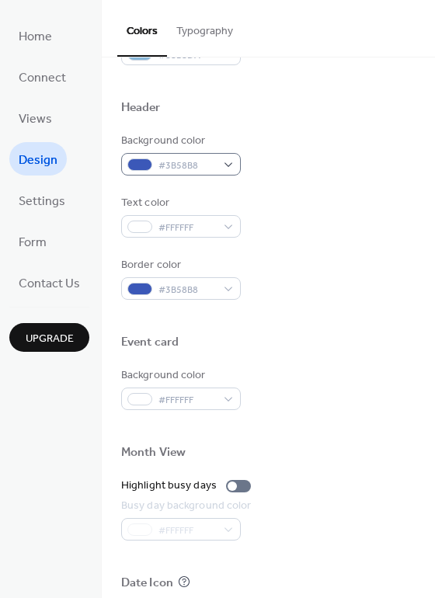
scroll to position [550, 0]
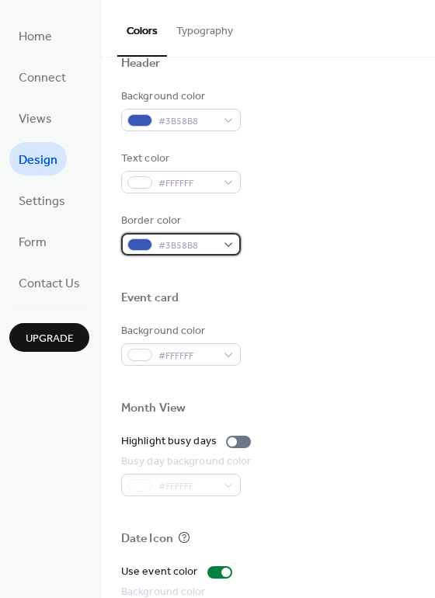
click at [188, 242] on span "#3B58B8" at bounding box center [186, 246] width 57 height 16
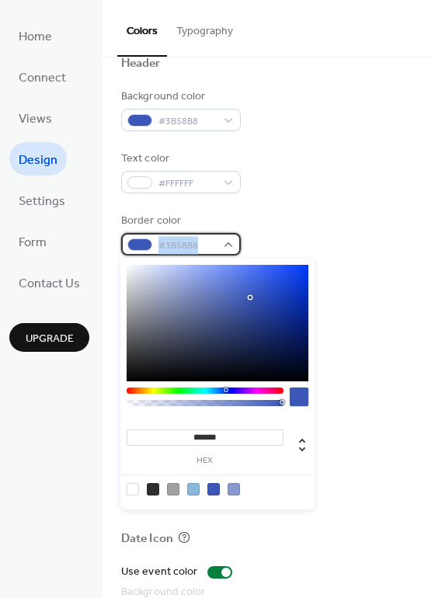
drag, startPoint x: 196, startPoint y: 244, endPoint x: 151, endPoint y: 244, distance: 45.0
click at [151, 244] on div "#3B58B8" at bounding box center [181, 244] width 120 height 23
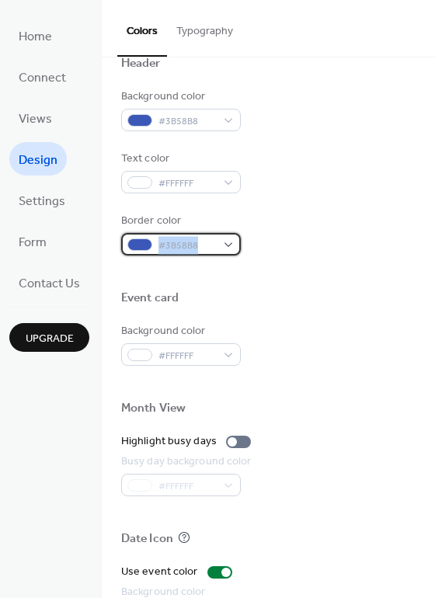
click at [193, 244] on span "#3B58B8" at bounding box center [186, 246] width 57 height 16
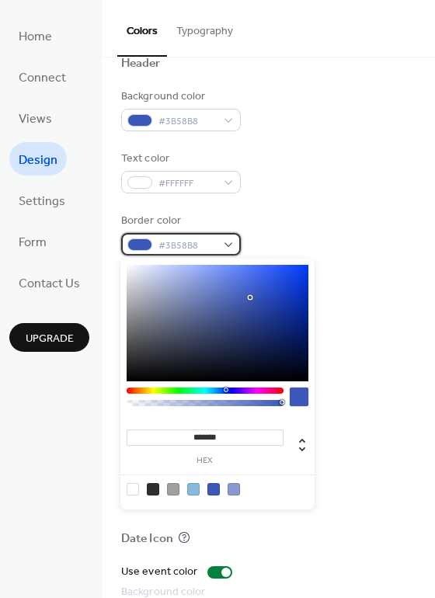
click at [197, 244] on span "#3B58B8" at bounding box center [186, 246] width 57 height 16
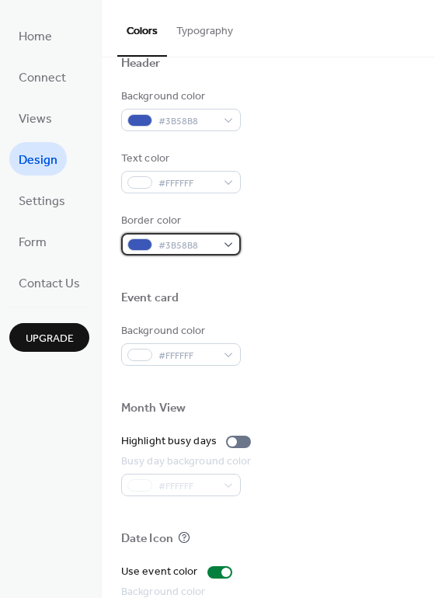
click at [187, 244] on span "#3B58B8" at bounding box center [186, 246] width 57 height 16
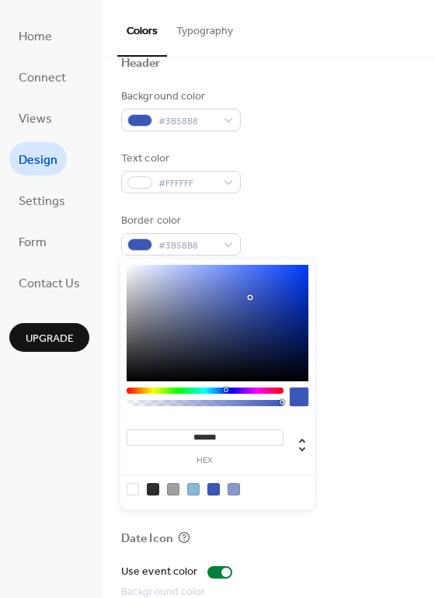
click at [307, 229] on div "Border color #3B58B8" at bounding box center [268, 234] width 294 height 43
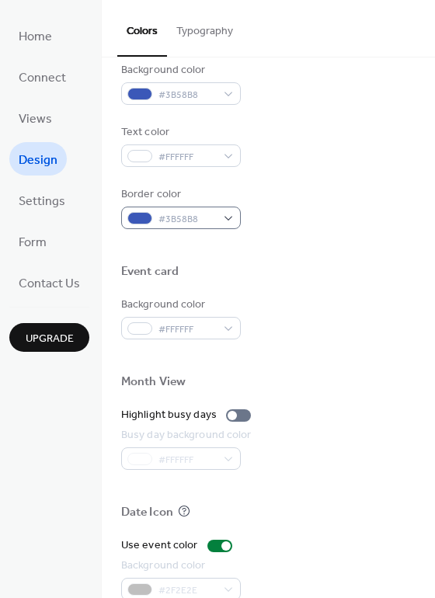
scroll to position [578, 0]
click at [218, 220] on div "#3B58B8" at bounding box center [181, 217] width 120 height 23
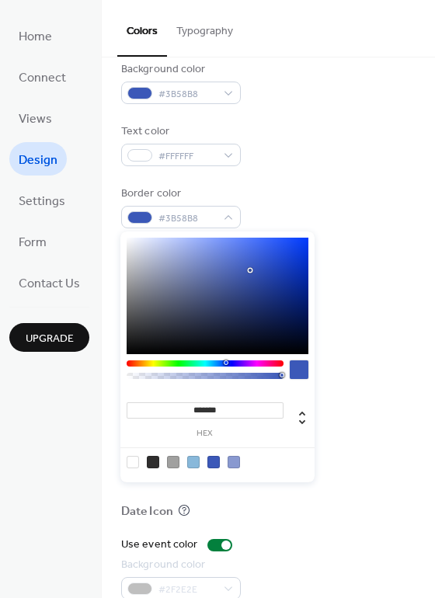
click at [195, 460] on div at bounding box center [193, 462] width 12 height 12
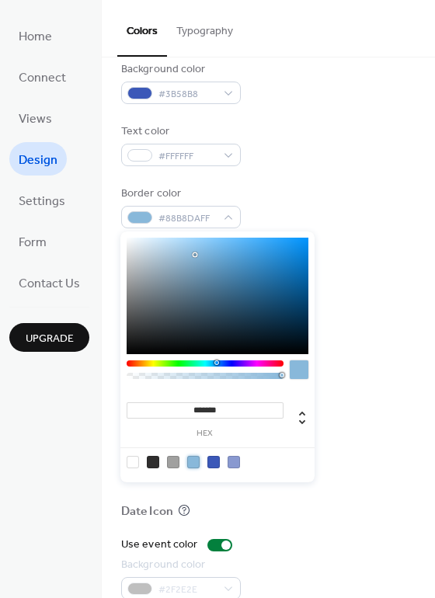
click at [172, 461] on div at bounding box center [173, 462] width 12 height 12
type input "*******"
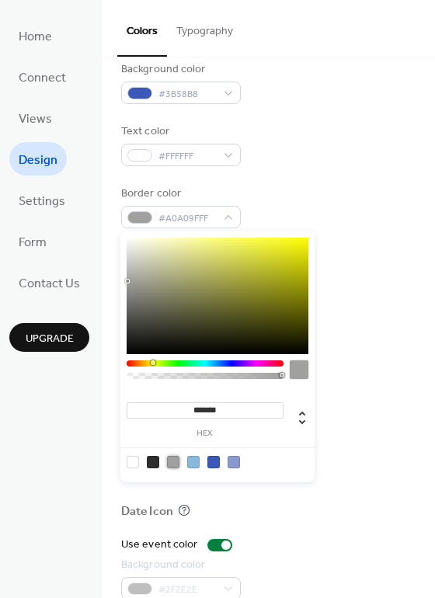
click at [343, 335] on div "Background color #FFFFFF" at bounding box center [268, 317] width 294 height 43
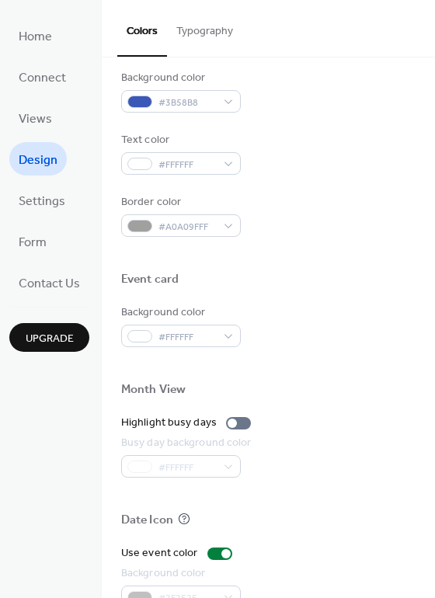
scroll to position [433, 0]
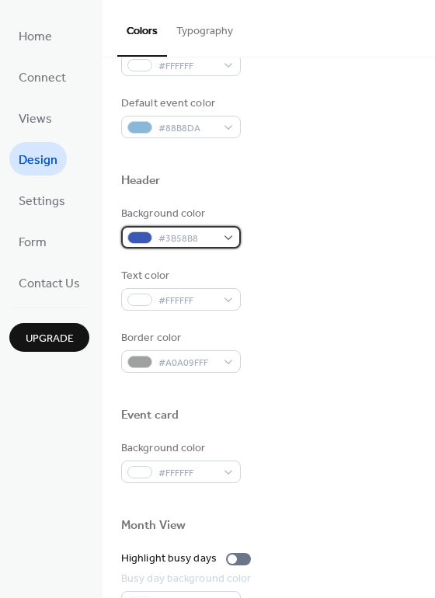
click at [203, 245] on span "#3B58B8" at bounding box center [186, 239] width 57 height 16
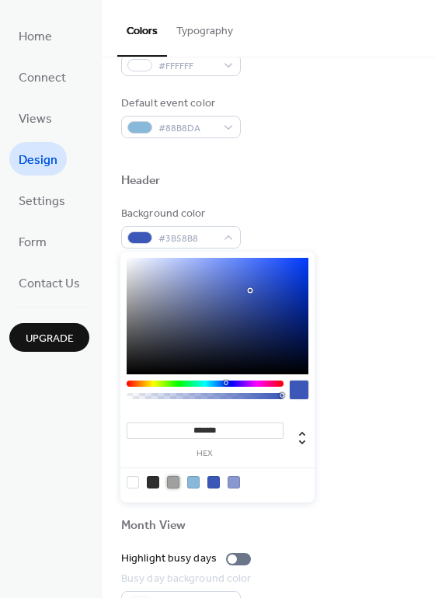
click at [175, 479] on div at bounding box center [173, 482] width 12 height 12
type input "*******"
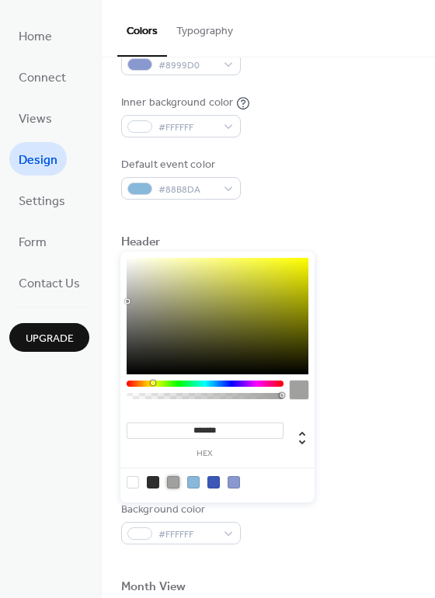
scroll to position [369, 0]
